Goal: Check status: Check status

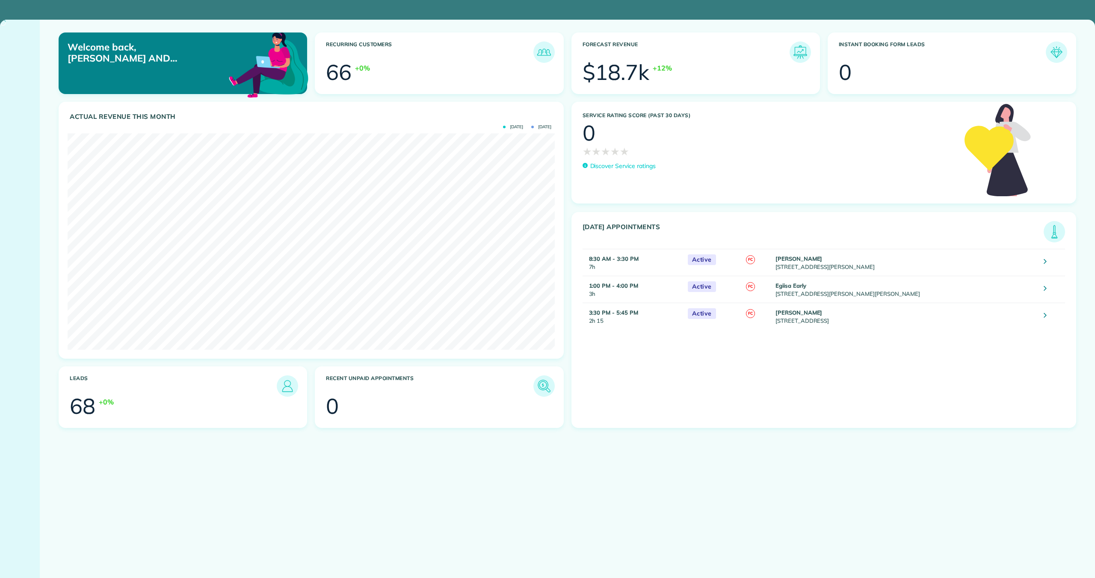
scroll to position [216, 487]
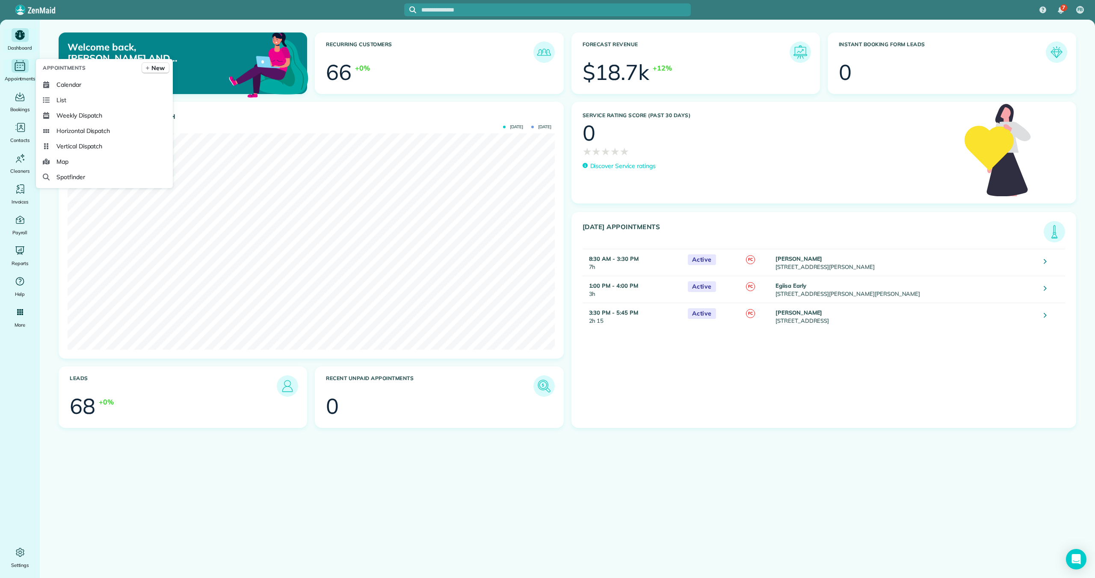
click at [14, 71] on icon "Main" at bounding box center [19, 65] width 13 height 13
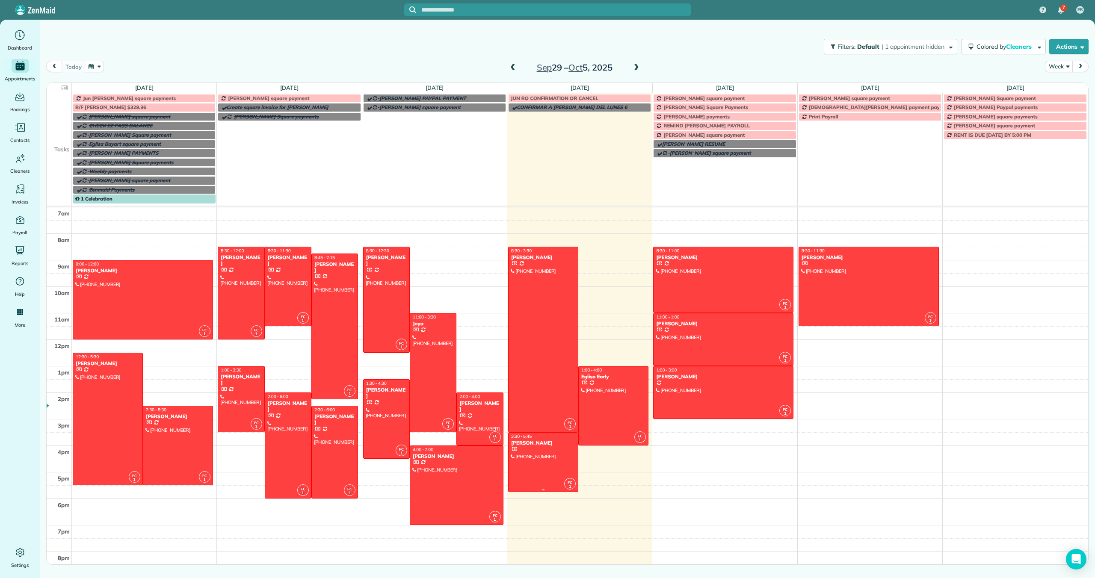
click at [546, 446] on div at bounding box center [542, 462] width 69 height 59
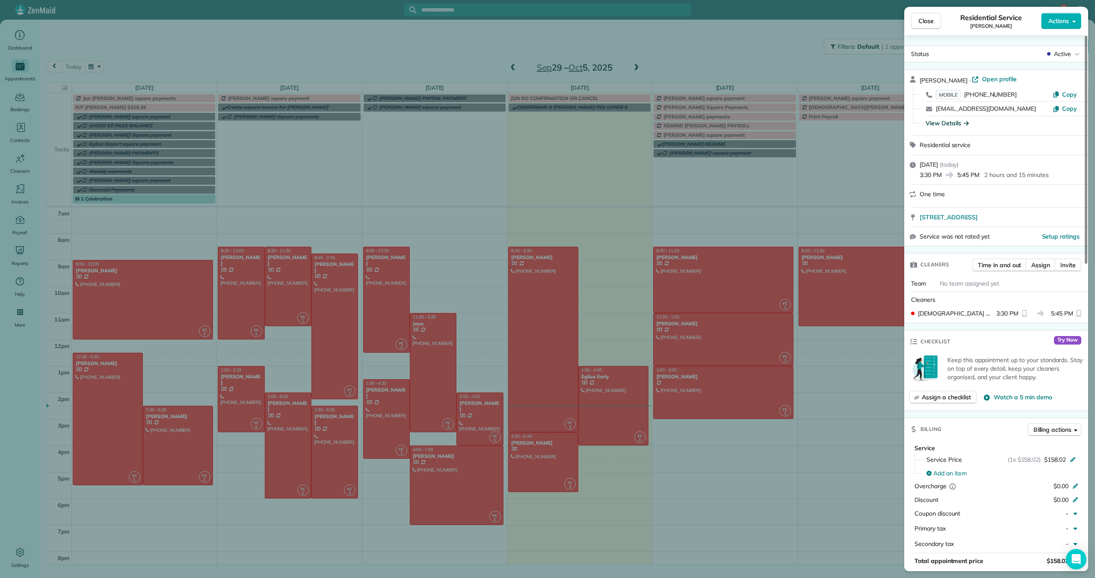
click at [957, 121] on div "View Details" at bounding box center [946, 123] width 43 height 9
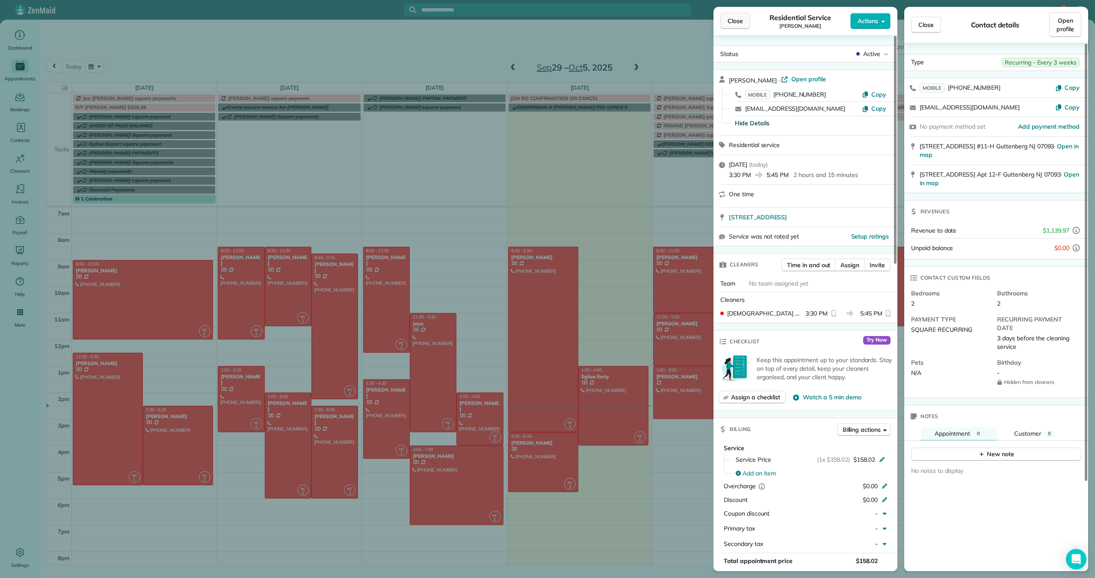
click at [734, 24] on span "Close" at bounding box center [734, 21] width 15 height 9
